Goal: Check status: Check status

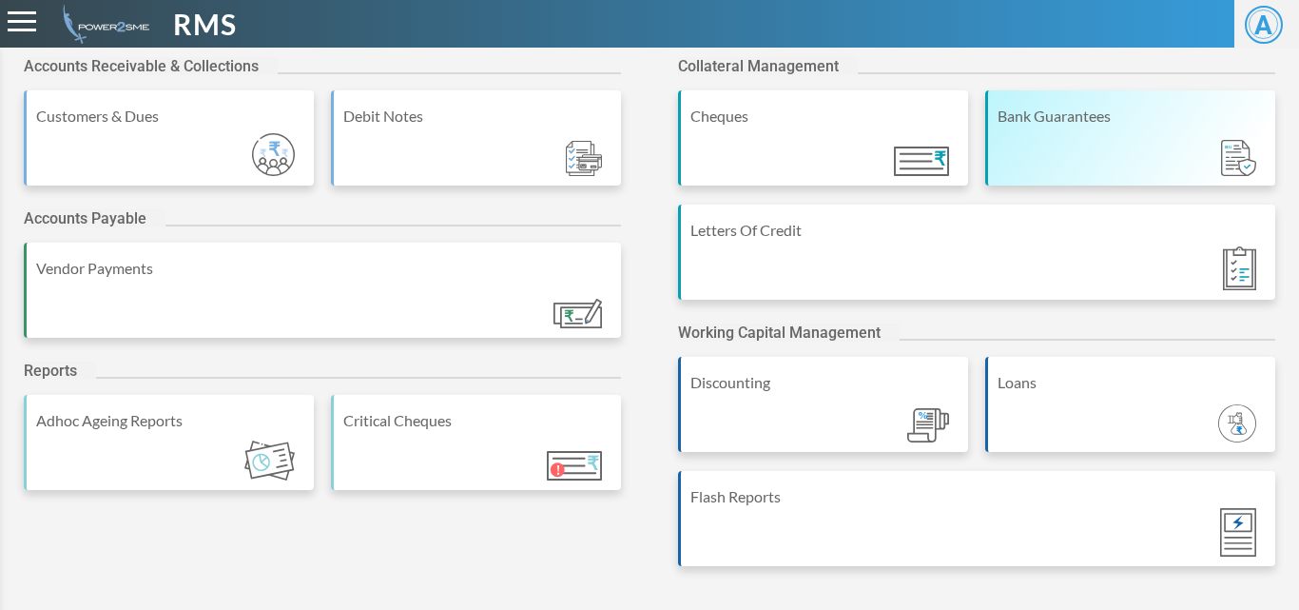
click at [1075, 143] on div "Bank Guarantees" at bounding box center [1130, 137] width 290 height 95
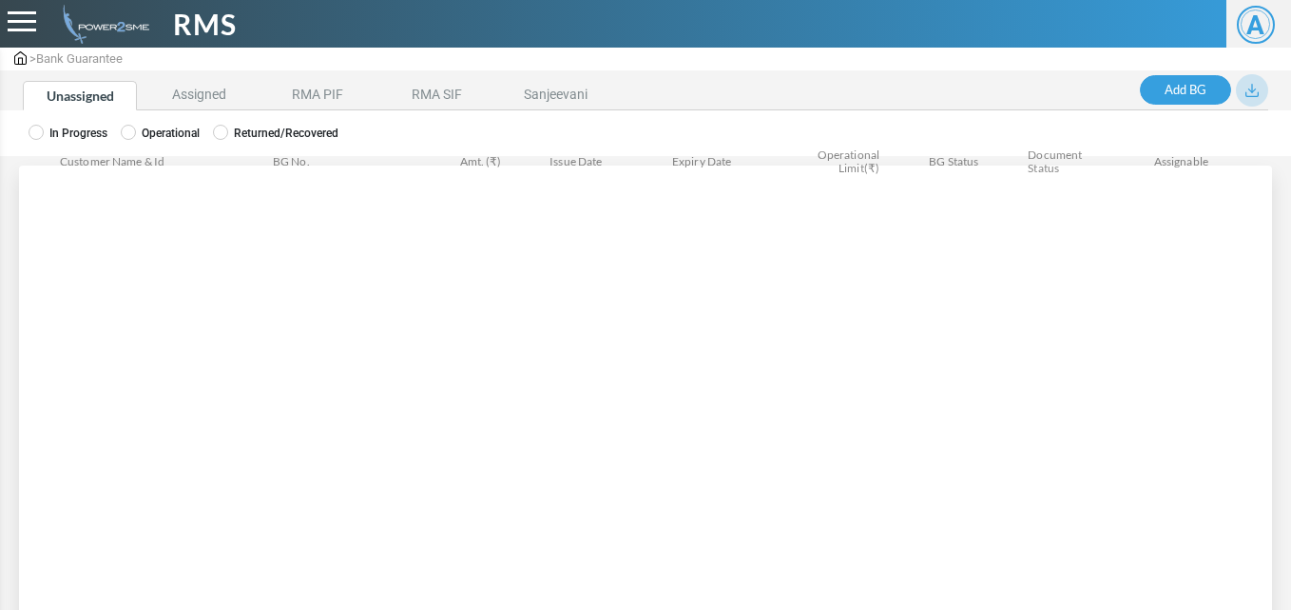
click at [154, 128] on label "Operational" at bounding box center [160, 133] width 79 height 17
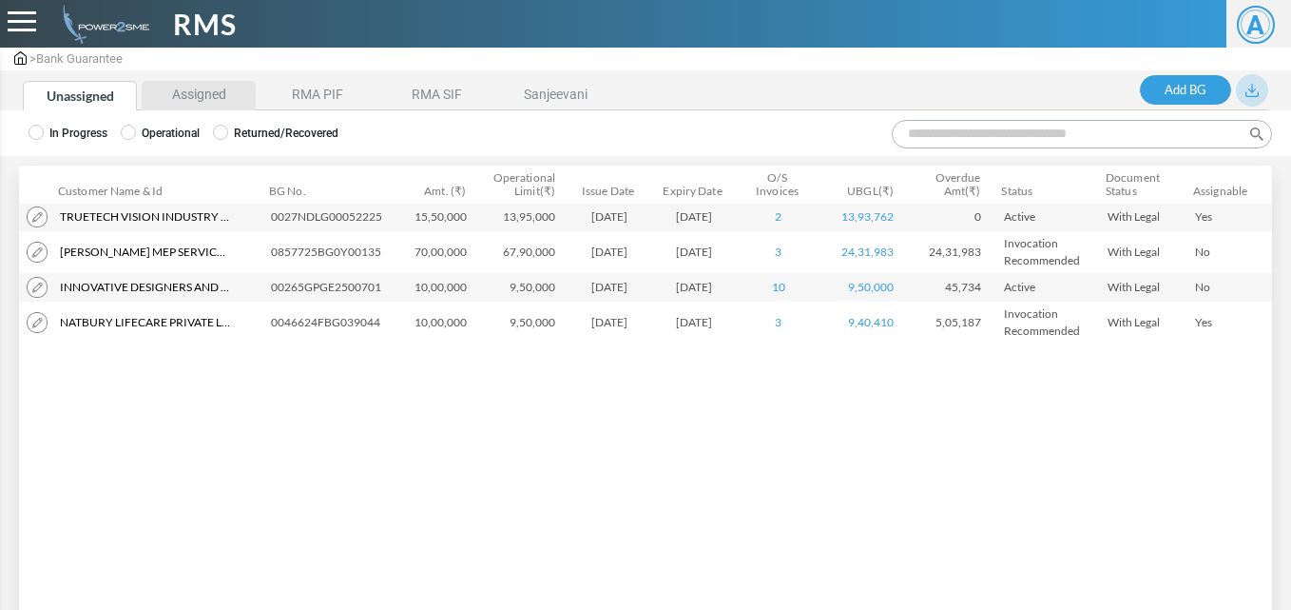
click at [204, 90] on li "Assigned" at bounding box center [199, 95] width 114 height 29
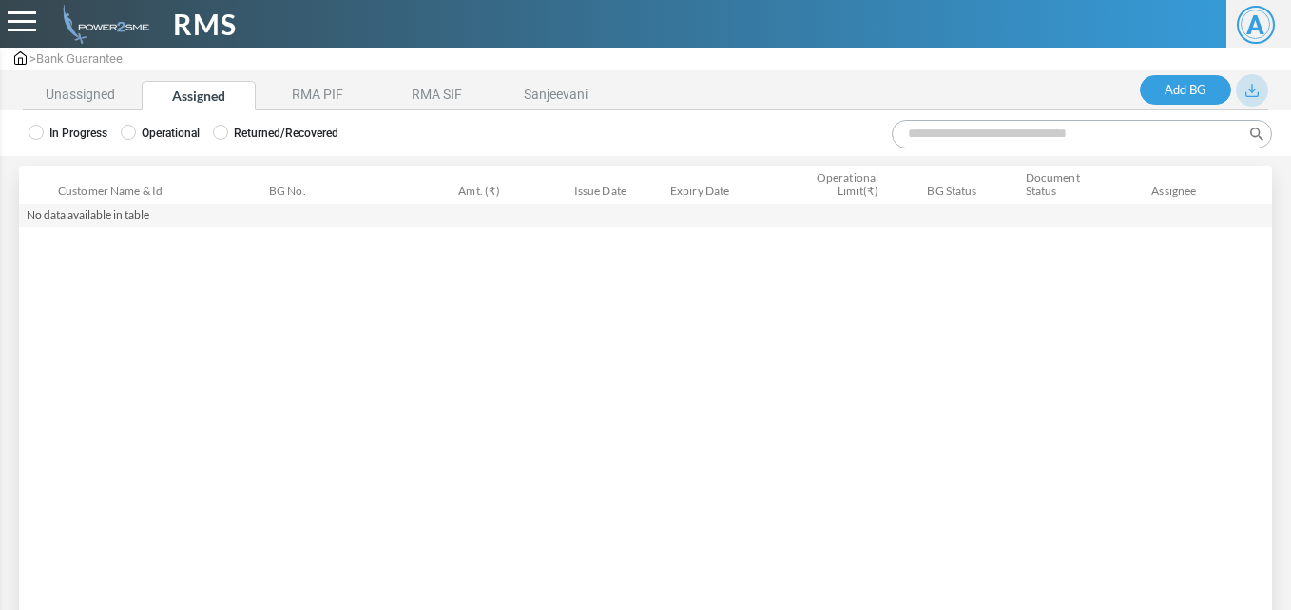
click at [172, 127] on label "Operational" at bounding box center [160, 133] width 79 height 17
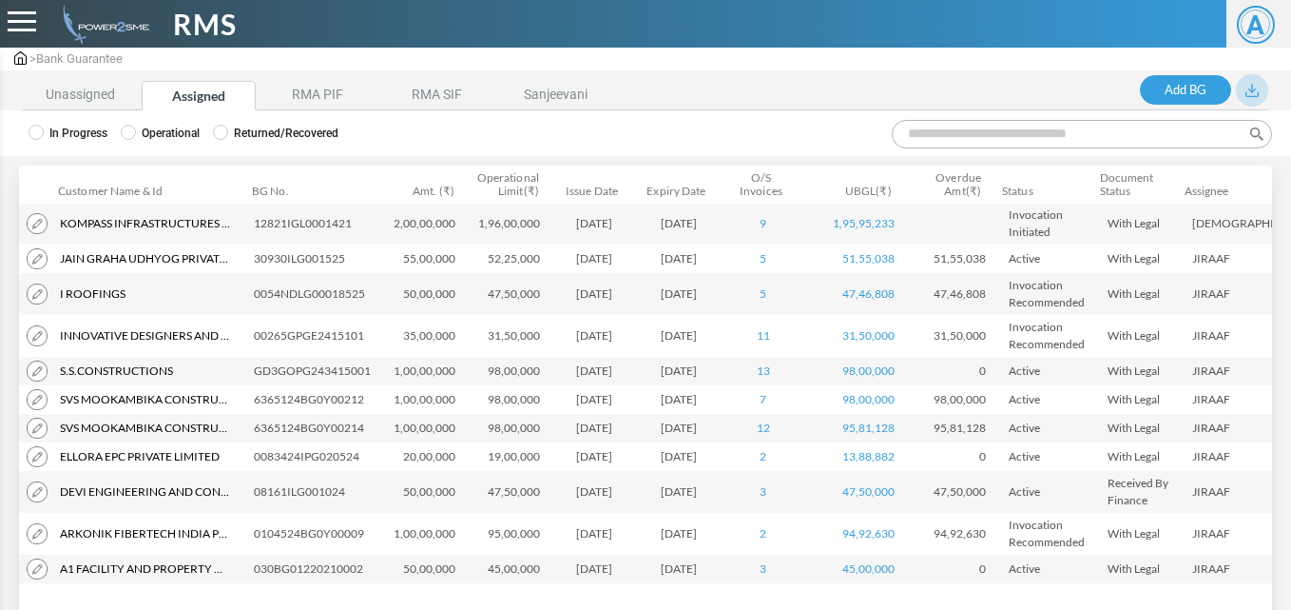
click at [943, 137] on input "Search:" at bounding box center [1082, 134] width 380 height 29
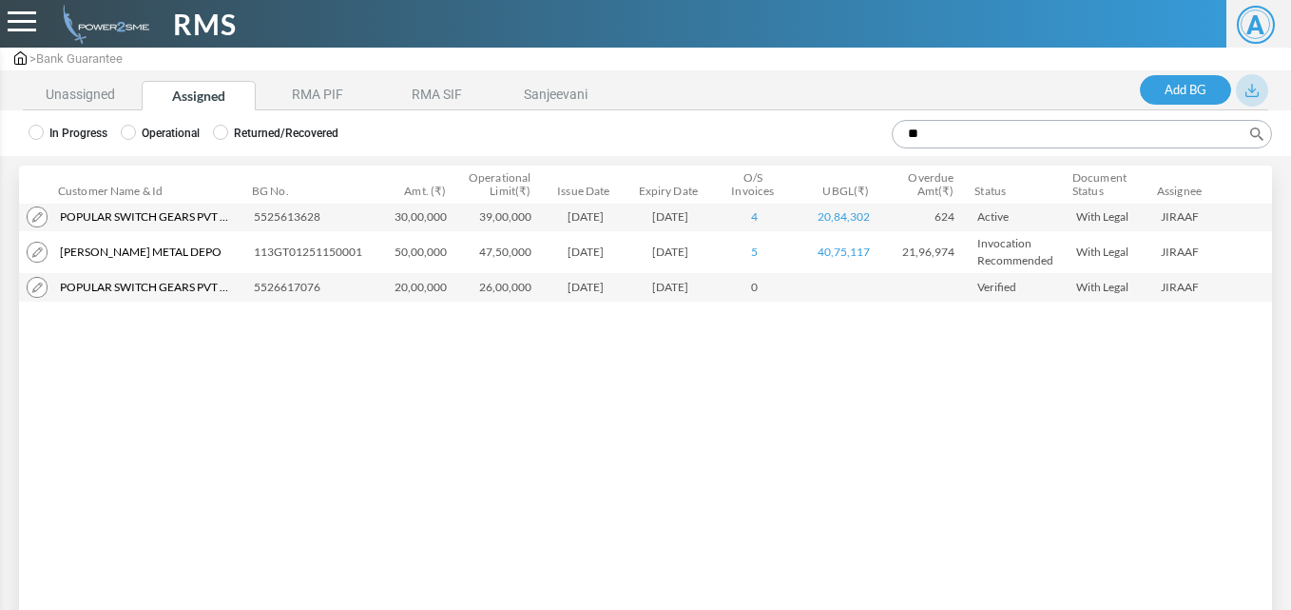
type input "**"
